Goal: Task Accomplishment & Management: Manage account settings

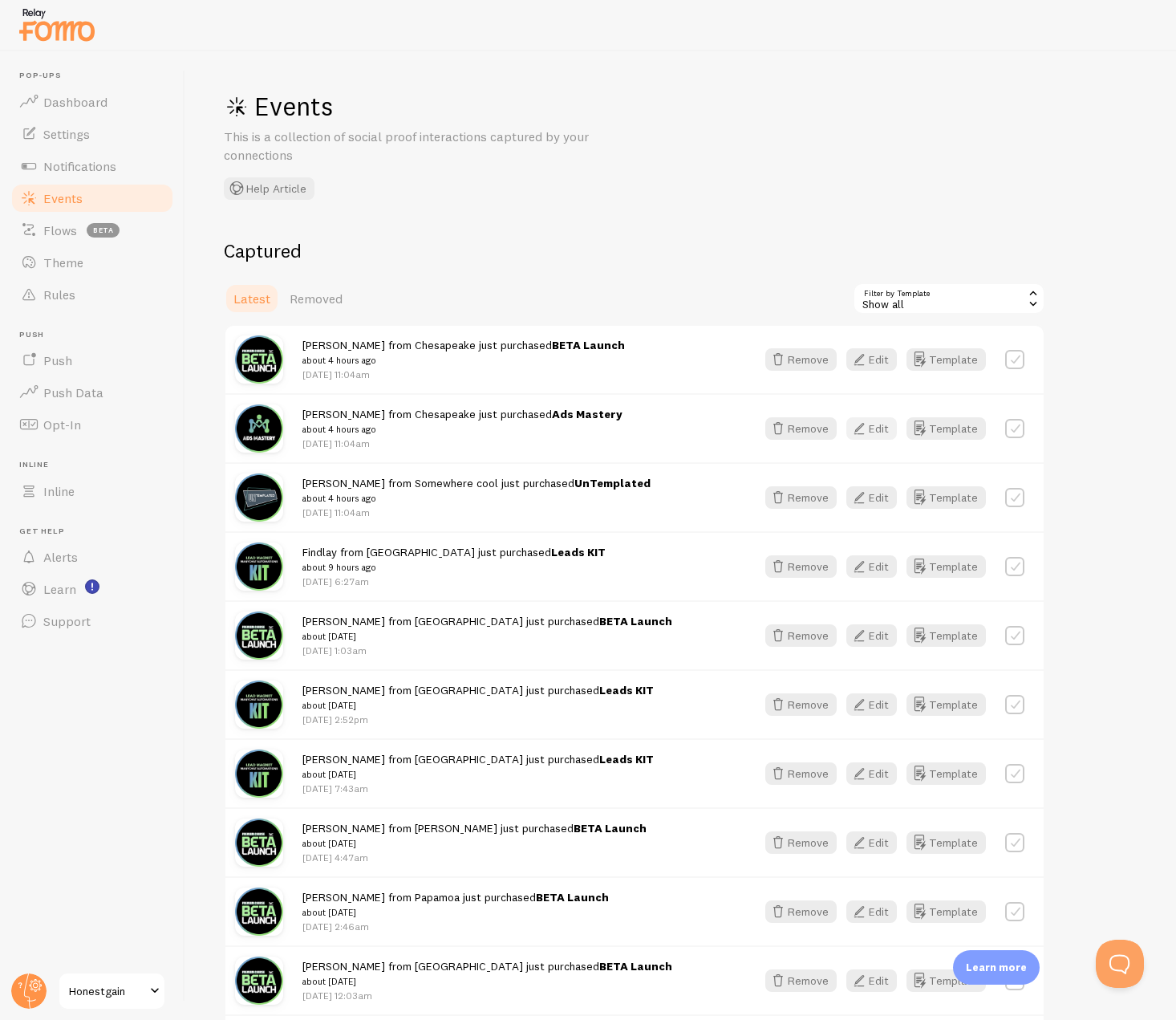
click at [878, 426] on button "Edit" at bounding box center [872, 428] width 51 height 23
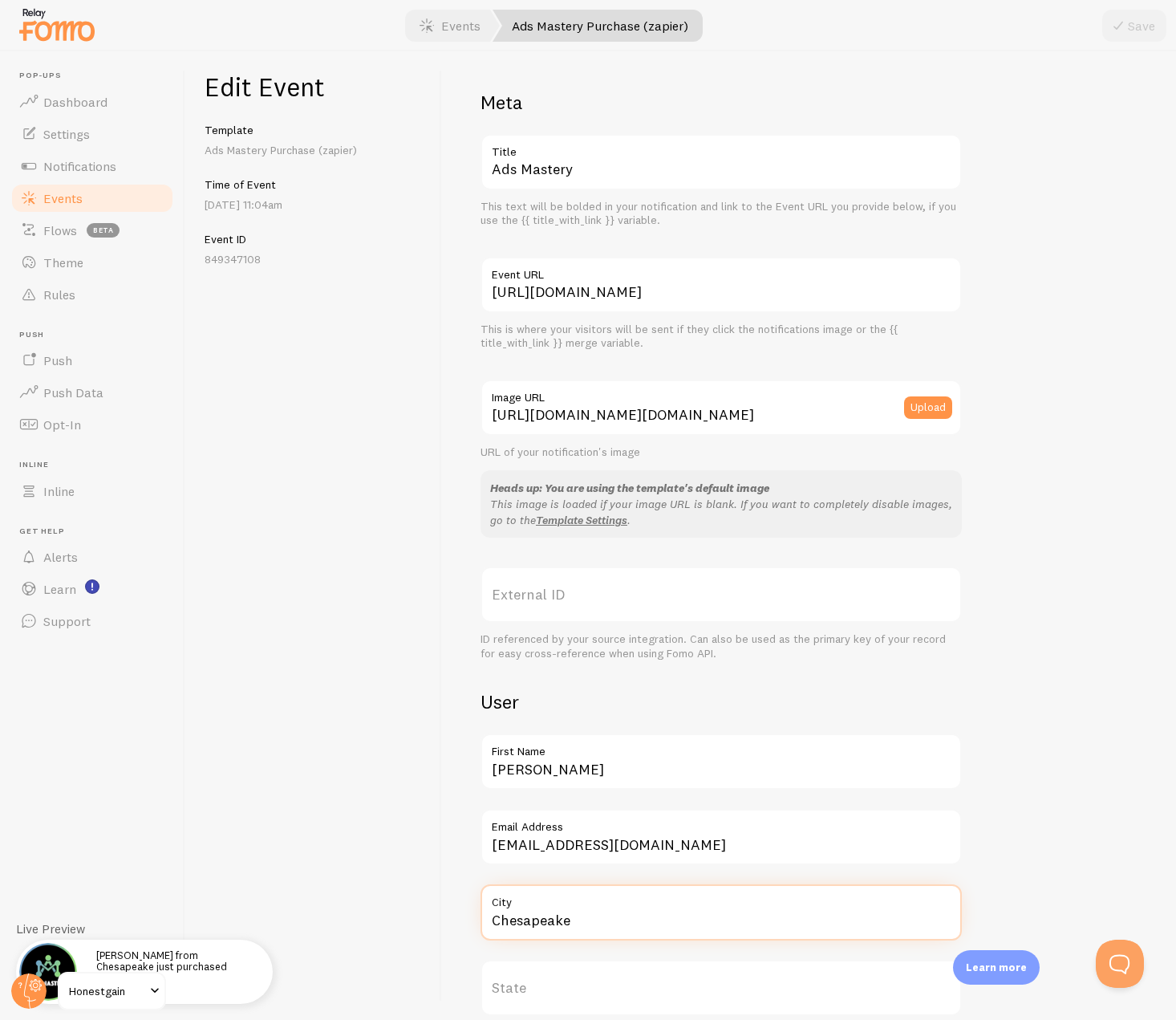
click at [539, 923] on input "Chesapeake" at bounding box center [720, 911] width 481 height 56
click at [114, 195] on link "Events" at bounding box center [92, 198] width 166 height 32
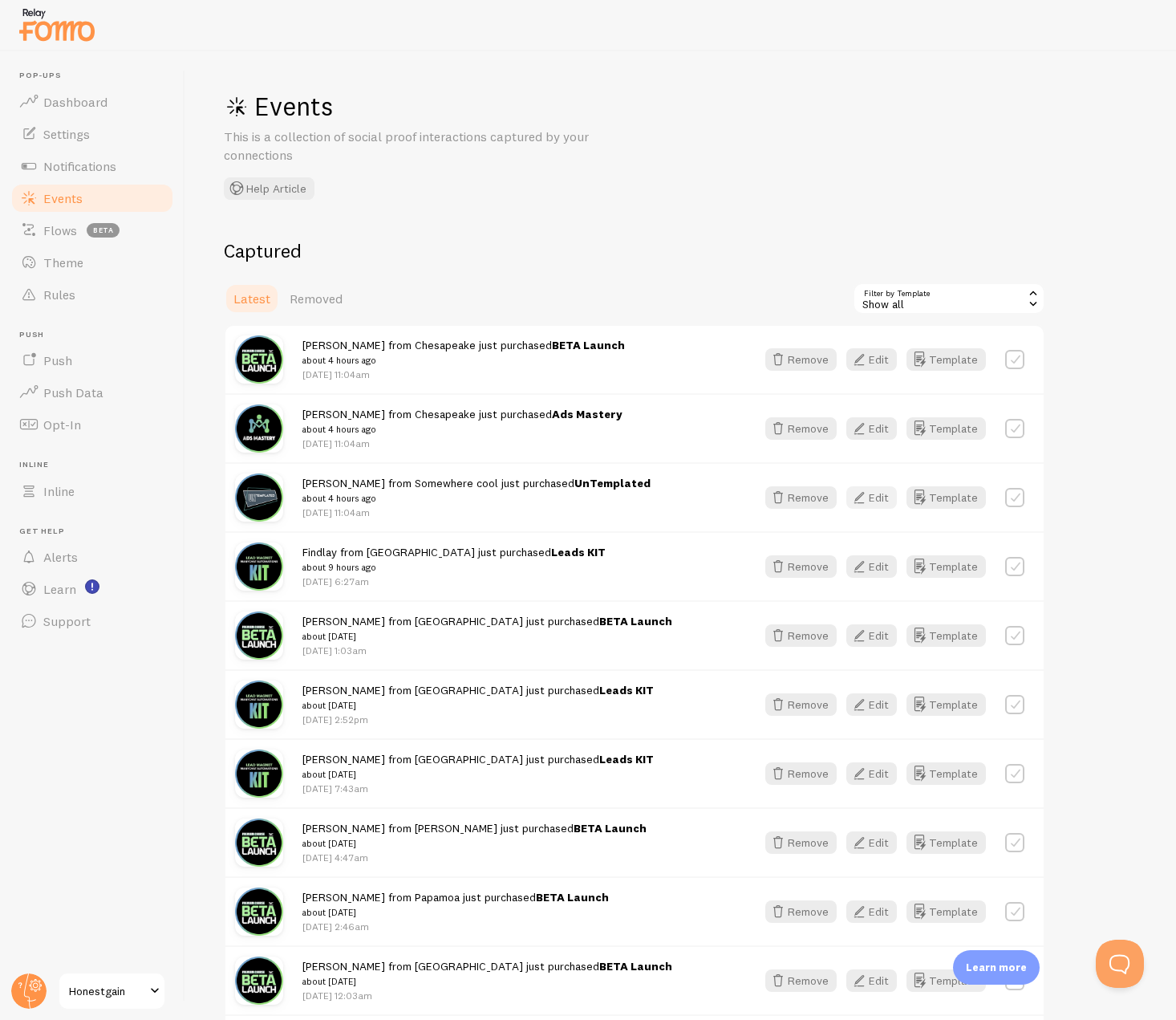
click at [873, 492] on button "Edit" at bounding box center [872, 497] width 51 height 23
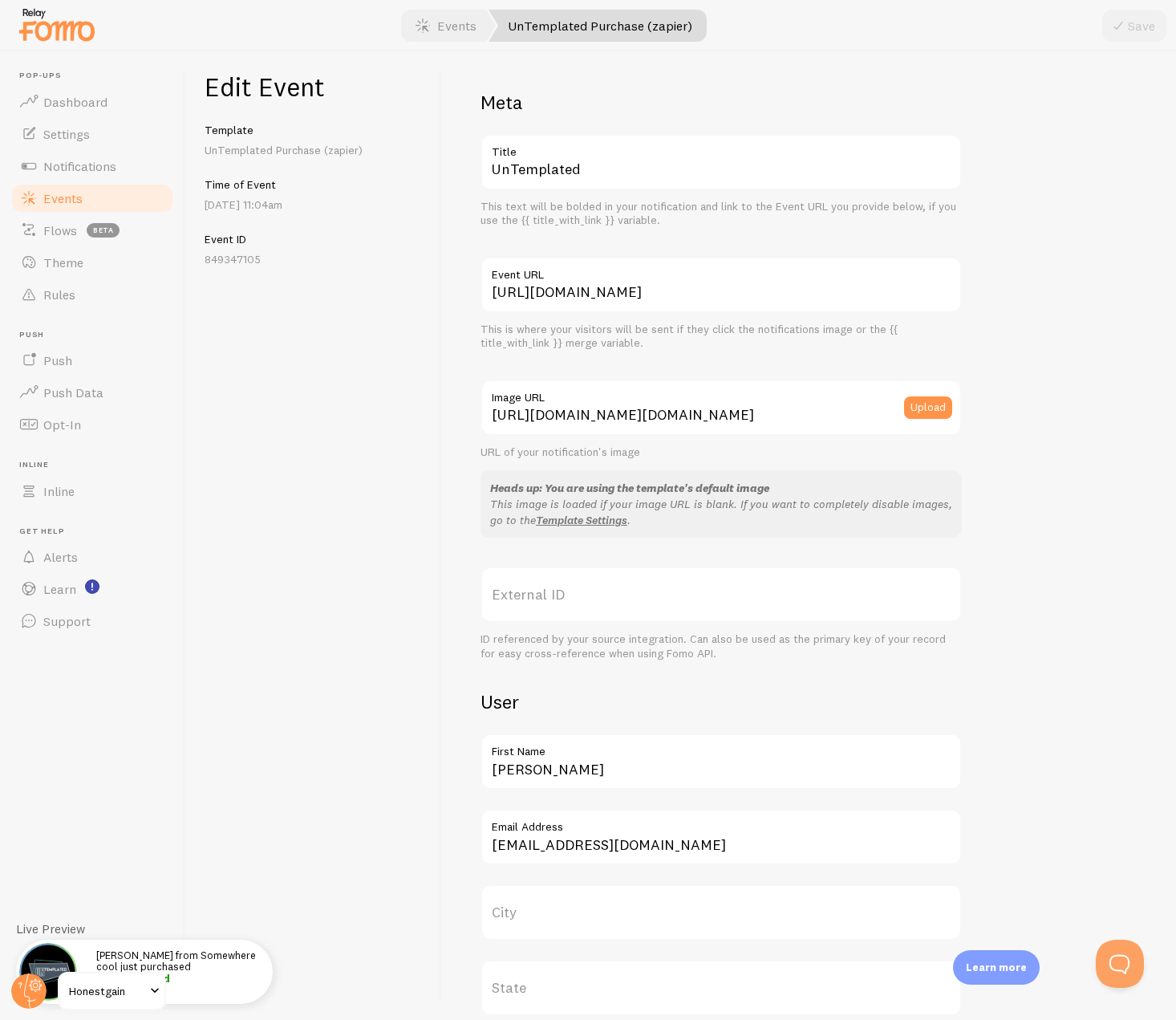
click at [520, 906] on label "City" at bounding box center [720, 911] width 481 height 56
click at [520, 906] on input "City" at bounding box center [720, 911] width 481 height 56
paste input "Chesapeake"
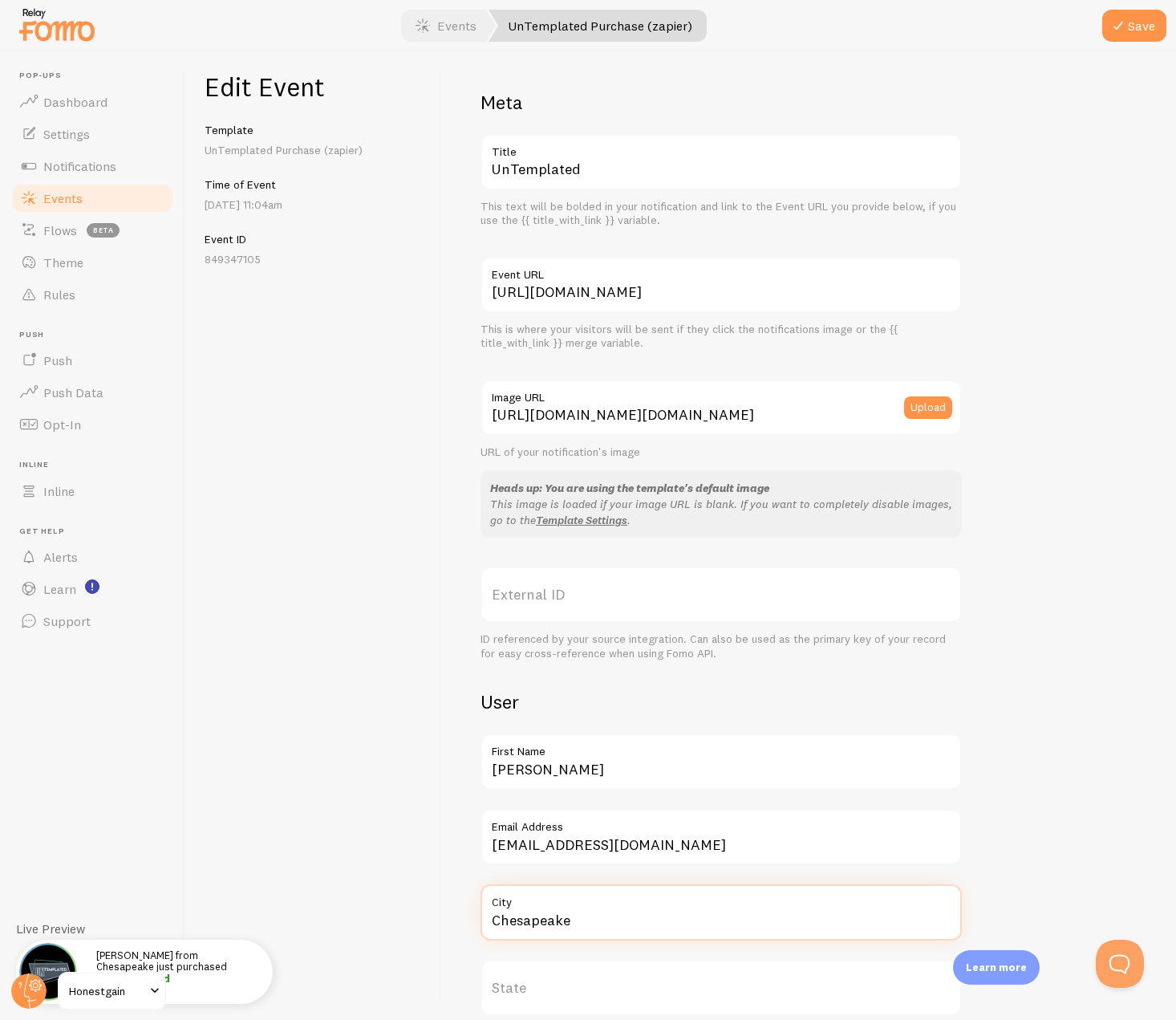
type input "Chesapeake"
click at [1131, 2] on div at bounding box center [588, 25] width 1176 height 51
click at [1128, 11] on button "Save" at bounding box center [1134, 25] width 64 height 32
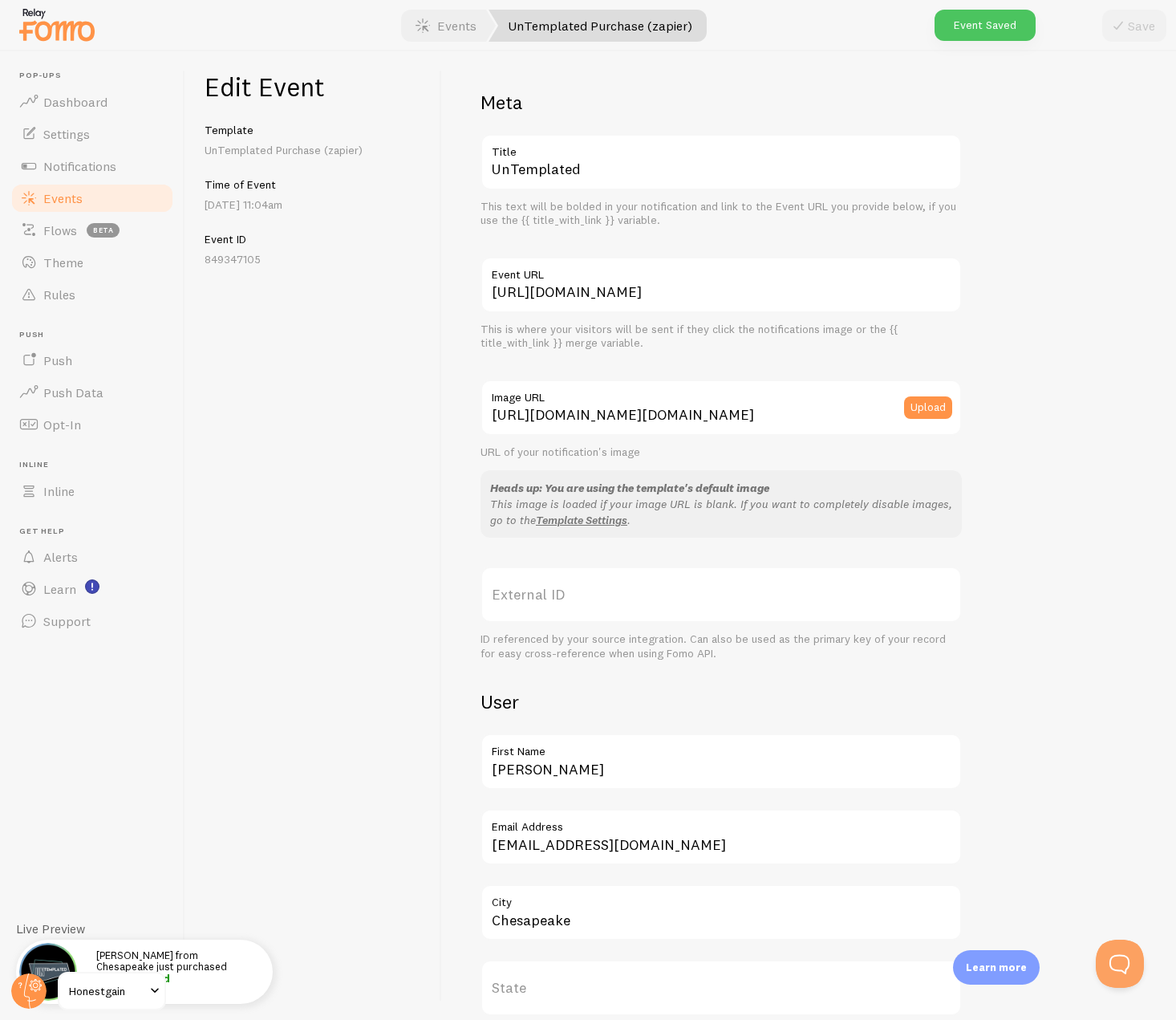
click at [110, 198] on link "Events" at bounding box center [92, 198] width 166 height 32
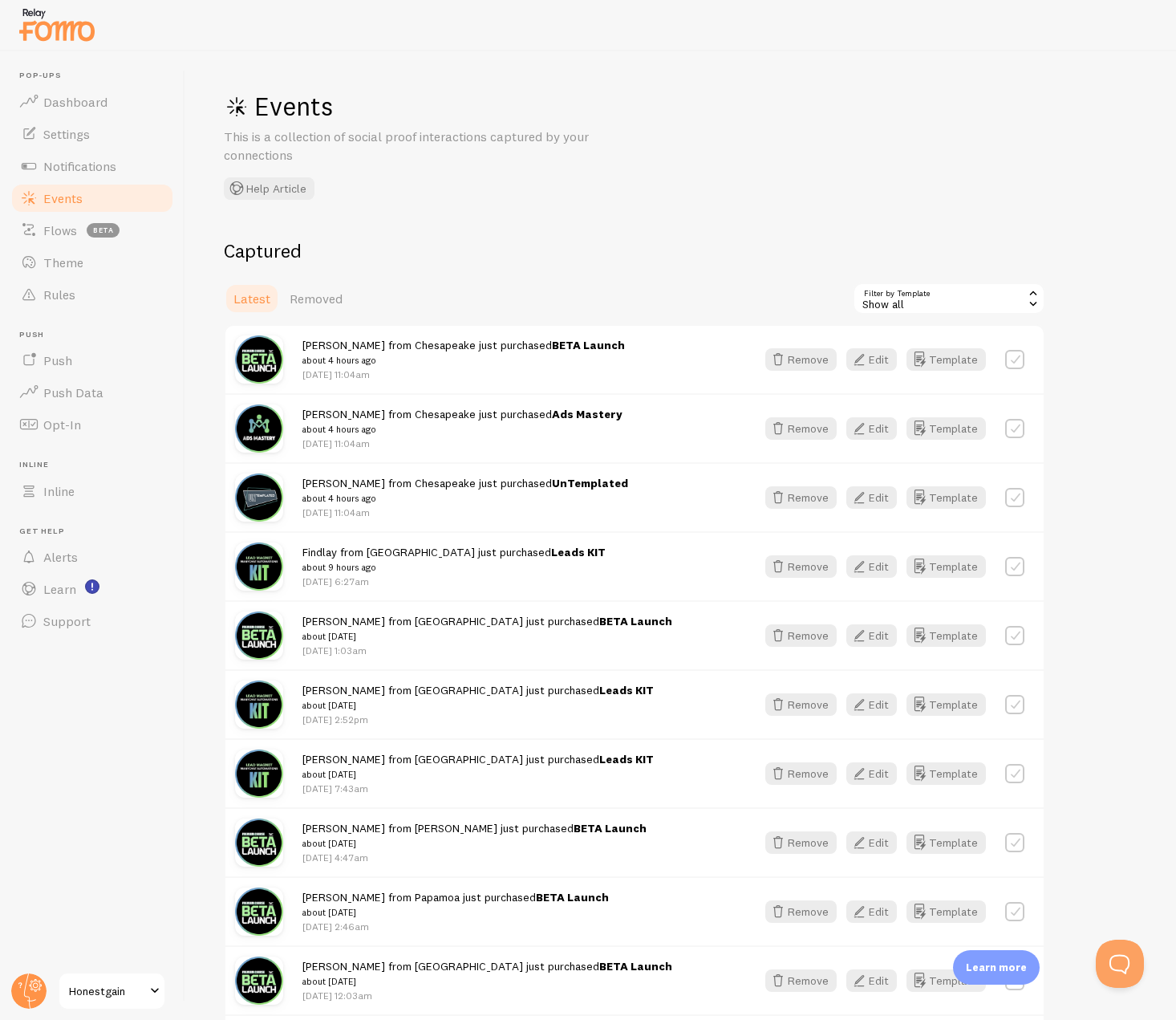
click at [787, 199] on div "Events This is a collection of social proof interactions captured by your conne…" at bounding box center [680, 535] width 991 height 968
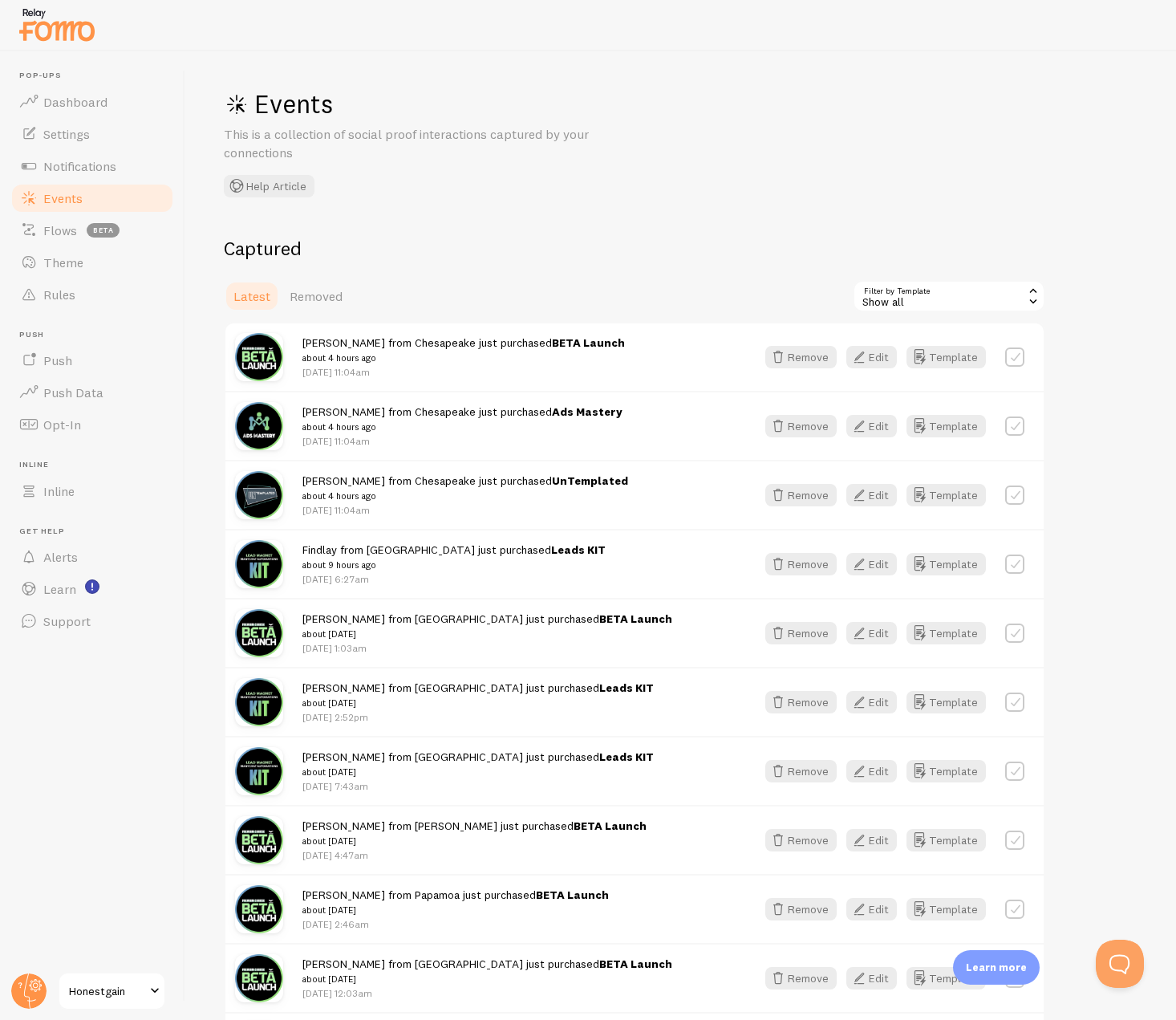
scroll to position [6, 0]
